Goal: Task Accomplishment & Management: Manage account settings

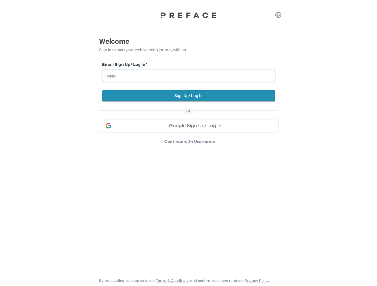
click at [188, 72] on input "email" at bounding box center [188, 76] width 173 height 12
click at [278, 15] on icon "button" at bounding box center [277, 14] width 7 height 7
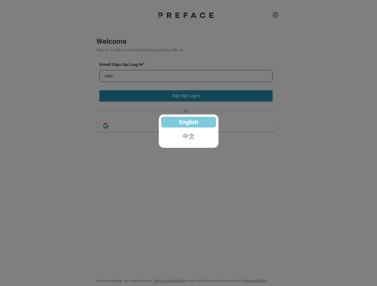
click at [189, 96] on div at bounding box center [188, 143] width 377 height 286
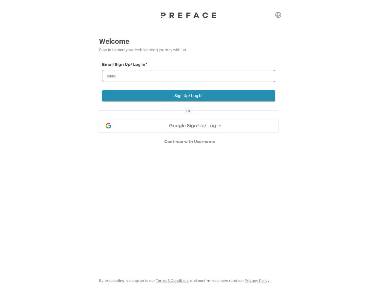
click at [189, 126] on span "Google Sign Up/ Log In" at bounding box center [195, 126] width 53 height 5
click at [189, 142] on p "Continue with Username" at bounding box center [189, 142] width 177 height 6
